Goal: Transaction & Acquisition: Purchase product/service

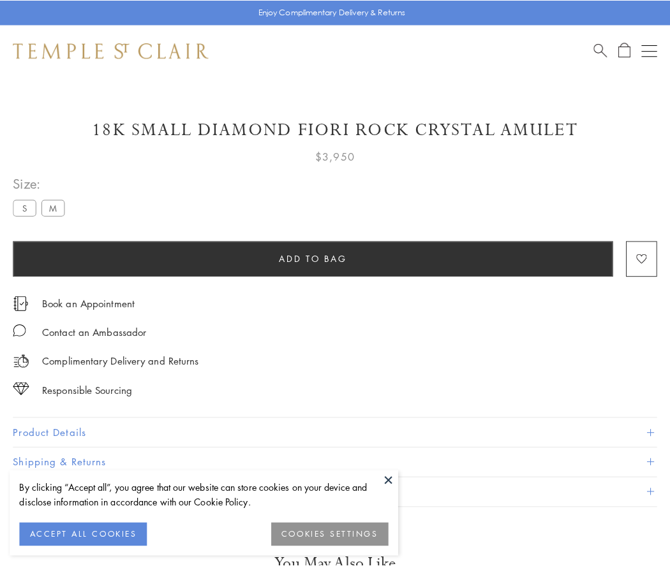
scroll to position [21, 0]
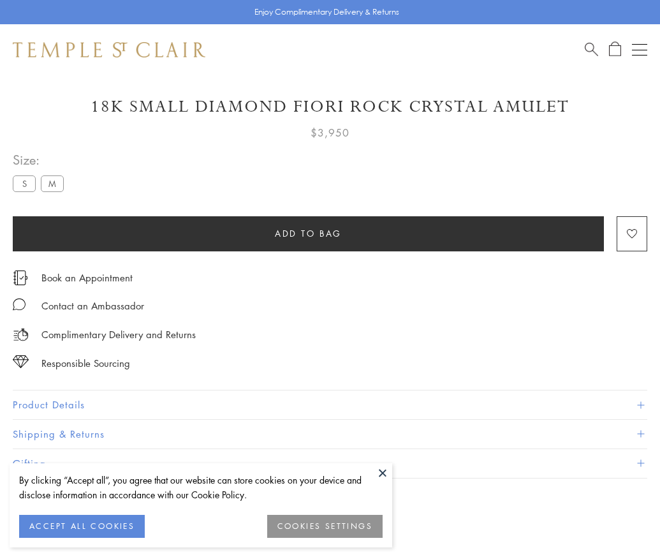
click at [308, 233] on span "Add to bag" at bounding box center [308, 233] width 67 height 14
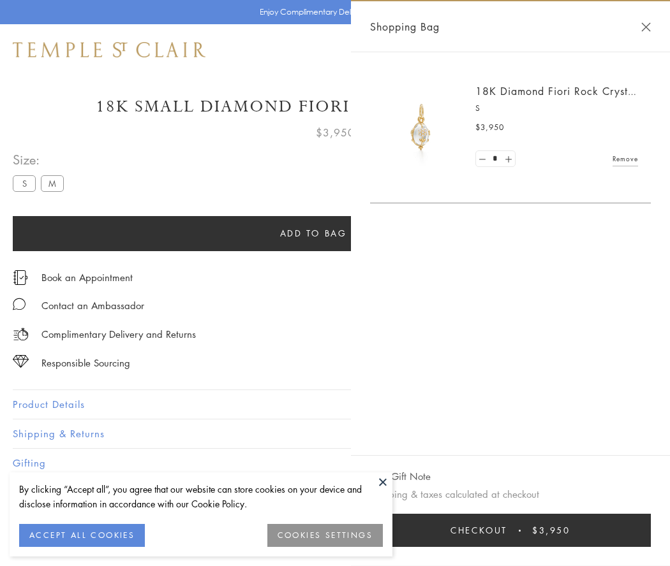
click at [507, 531] on span "Checkout" at bounding box center [478, 531] width 57 height 14
